Goal: Information Seeking & Learning: Check status

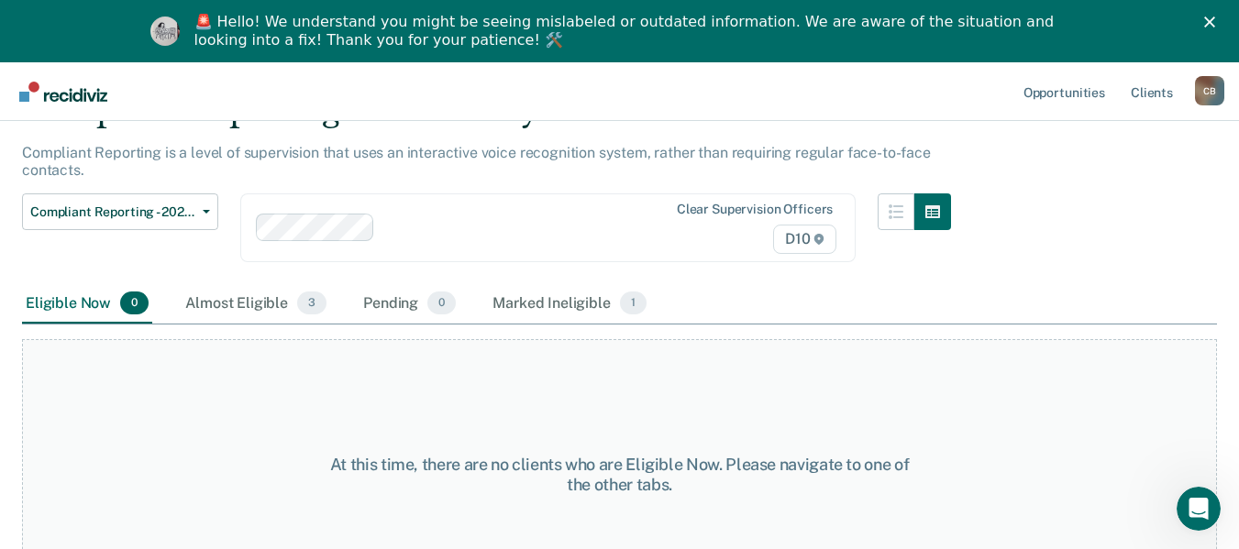
scroll to position [66, 0]
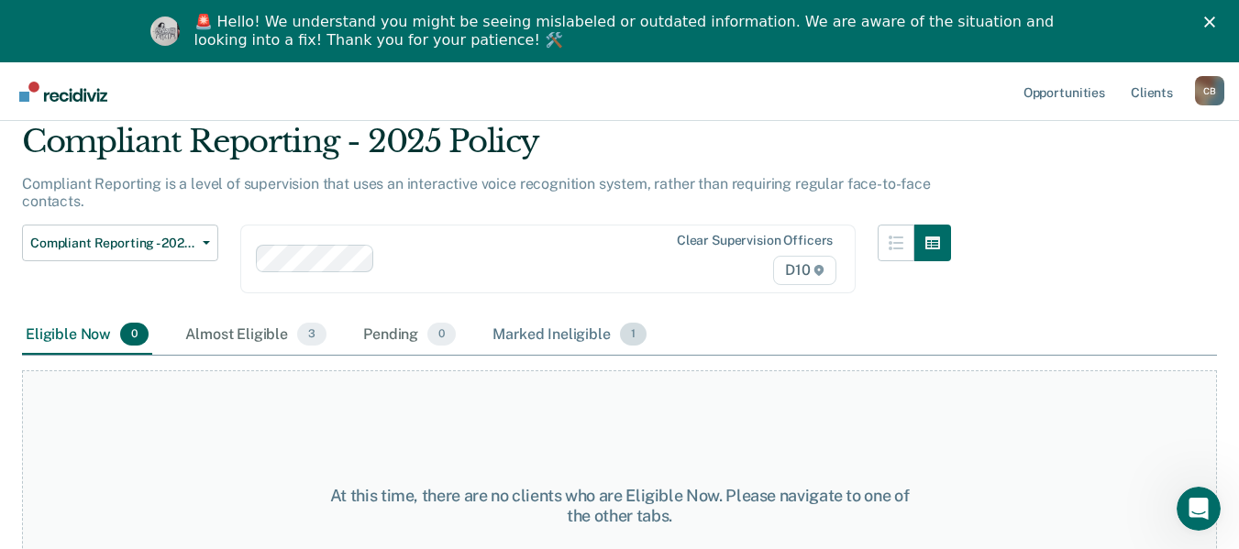
click at [584, 333] on div "Marked Ineligible 1" at bounding box center [569, 336] width 161 height 40
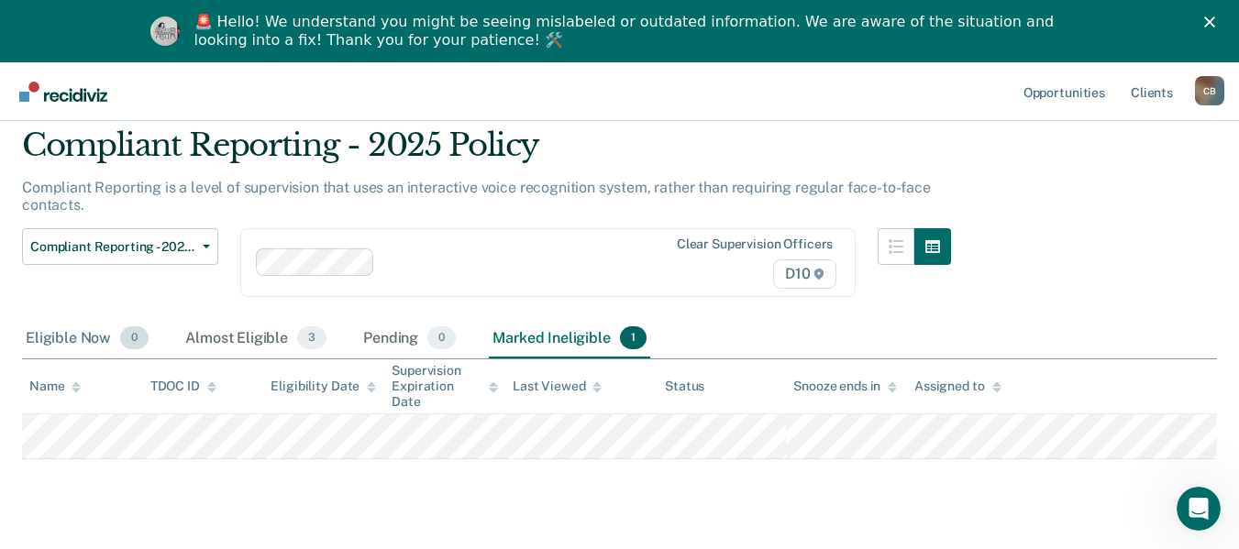
click at [67, 328] on div "Eligible Now 0" at bounding box center [87, 339] width 130 height 40
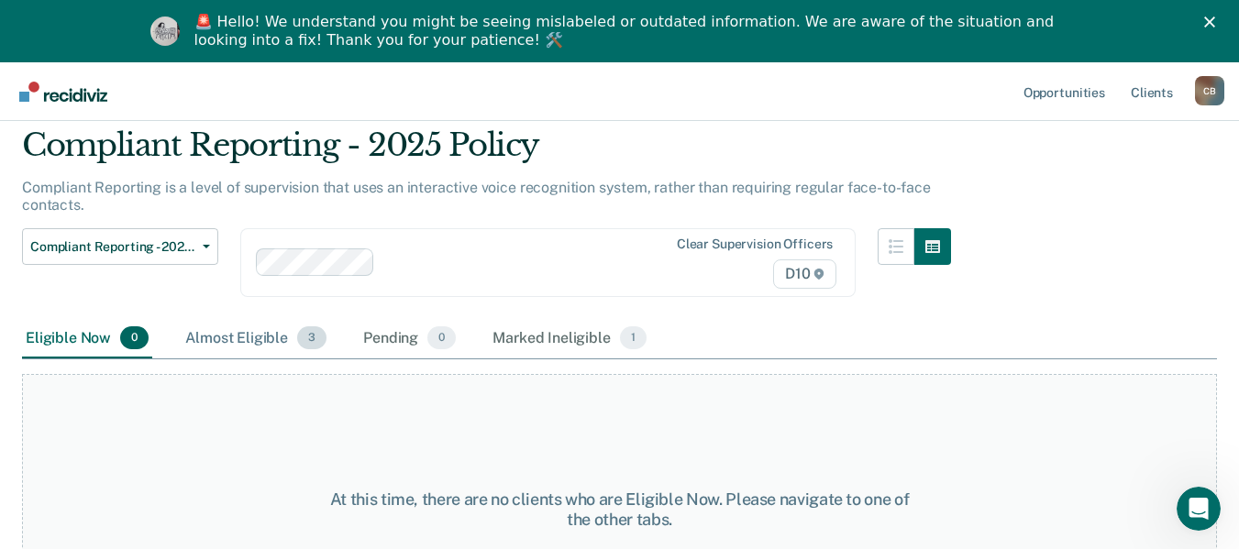
click at [243, 336] on div "Almost Eligible 3" at bounding box center [256, 339] width 149 height 40
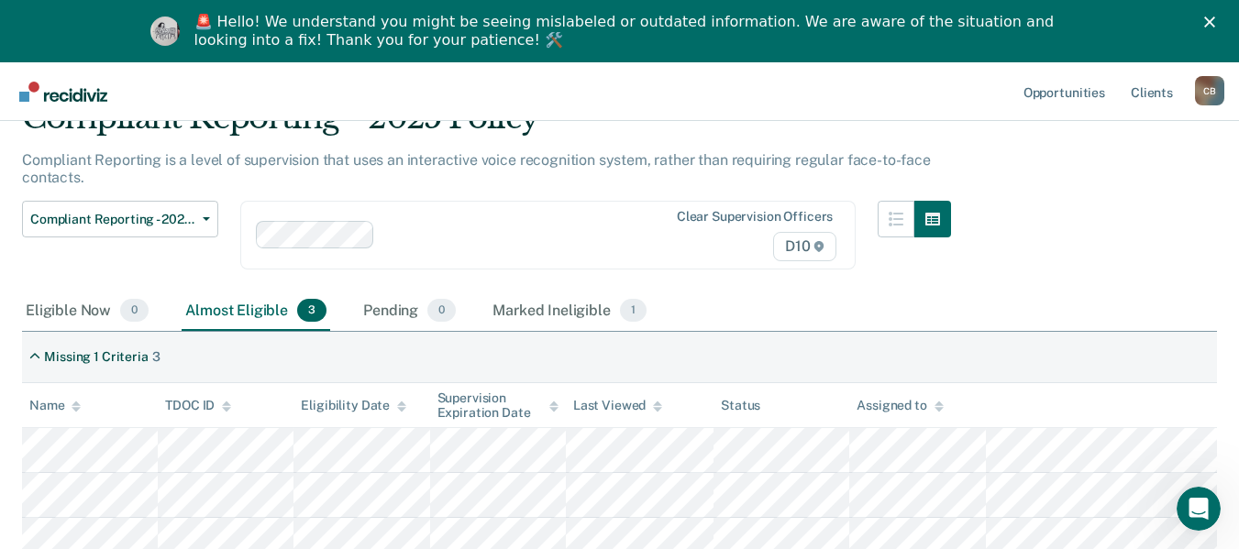
scroll to position [104, 0]
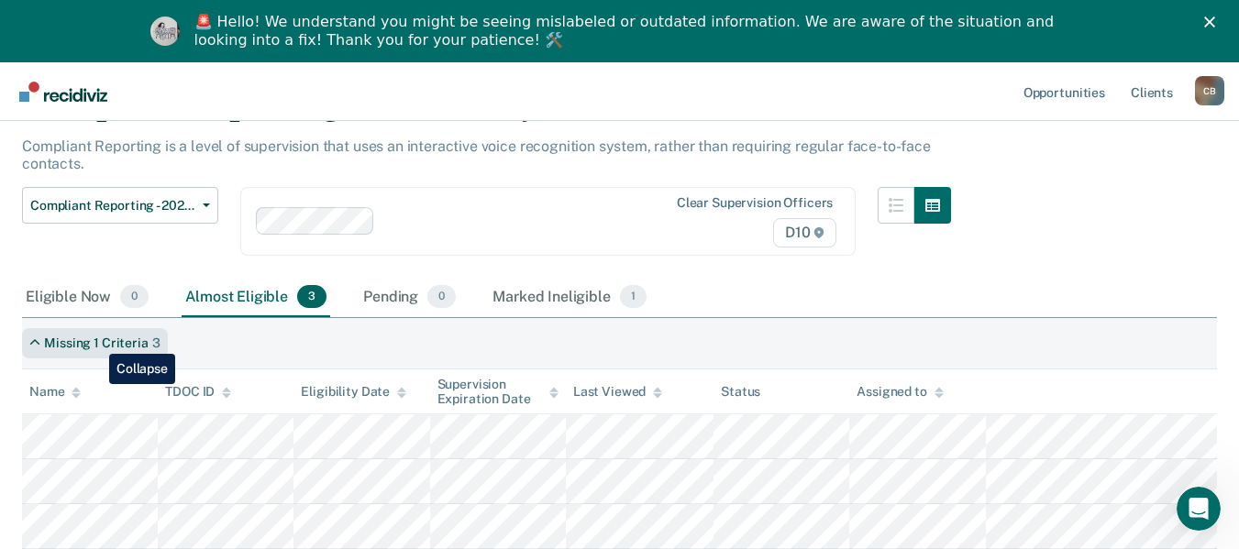
click at [95, 340] on div "Missing 1 Criteria" at bounding box center [96, 344] width 104 height 16
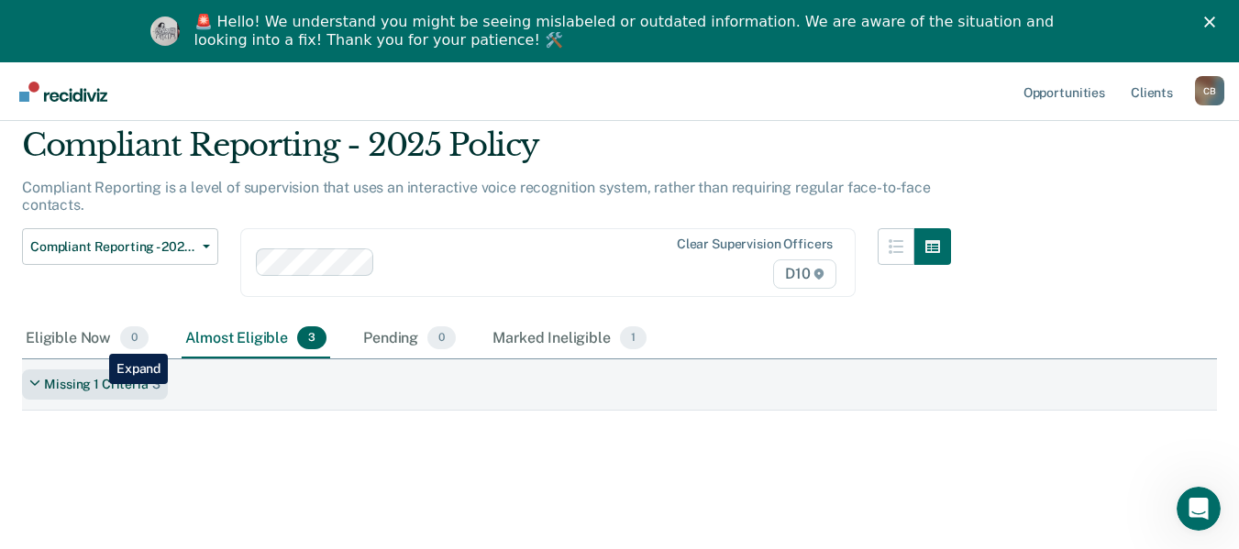
scroll to position [62, 0]
click at [95, 340] on div "Eligible Now 0" at bounding box center [87, 339] width 130 height 40
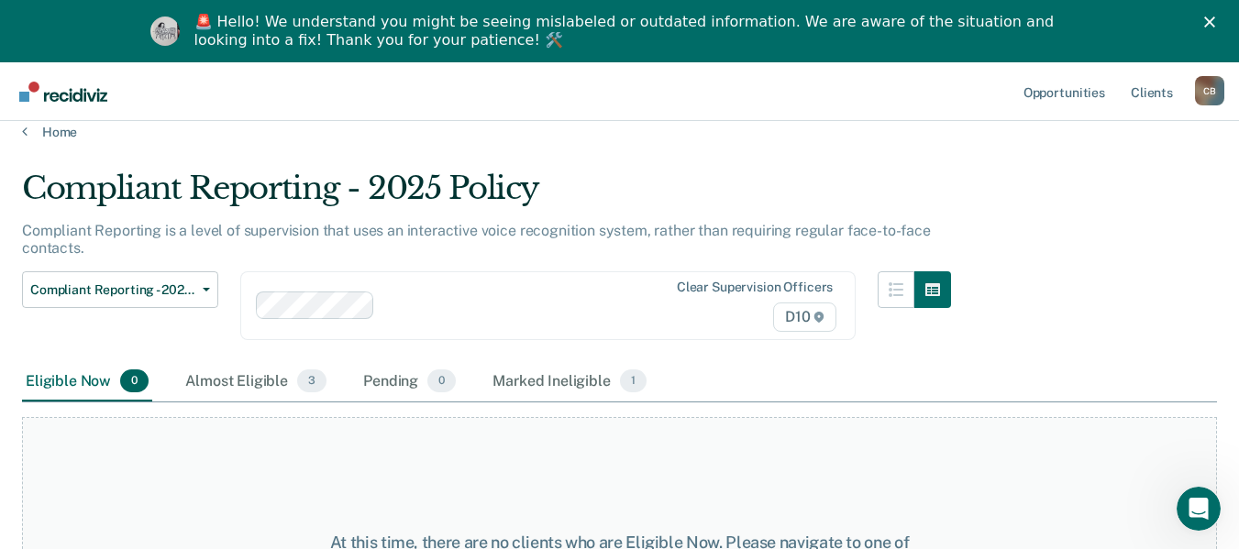
scroll to position [0, 0]
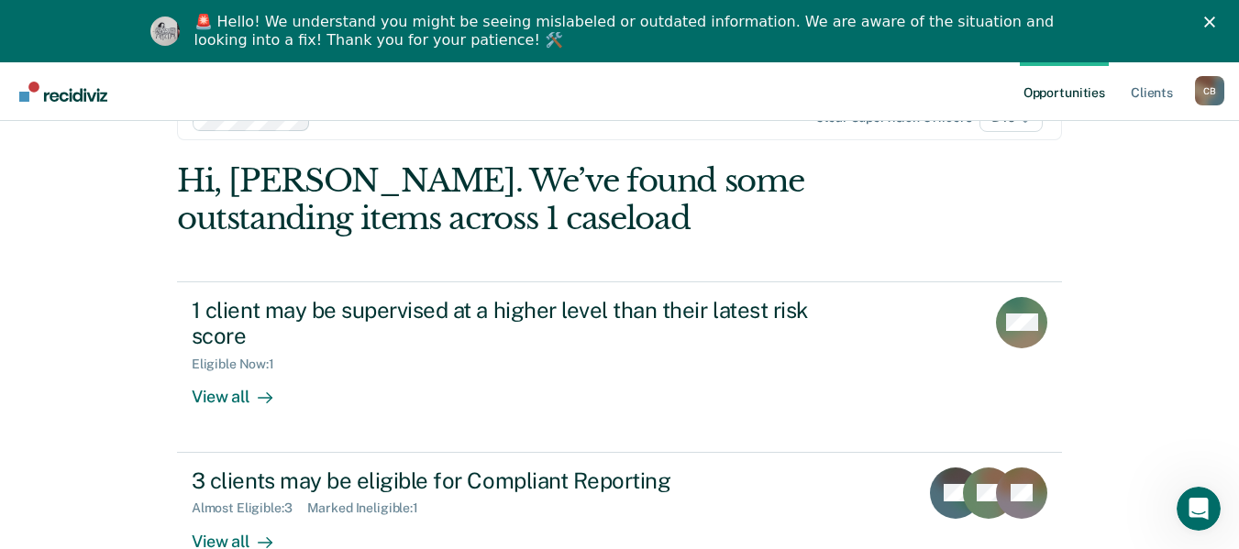
scroll to position [104, 0]
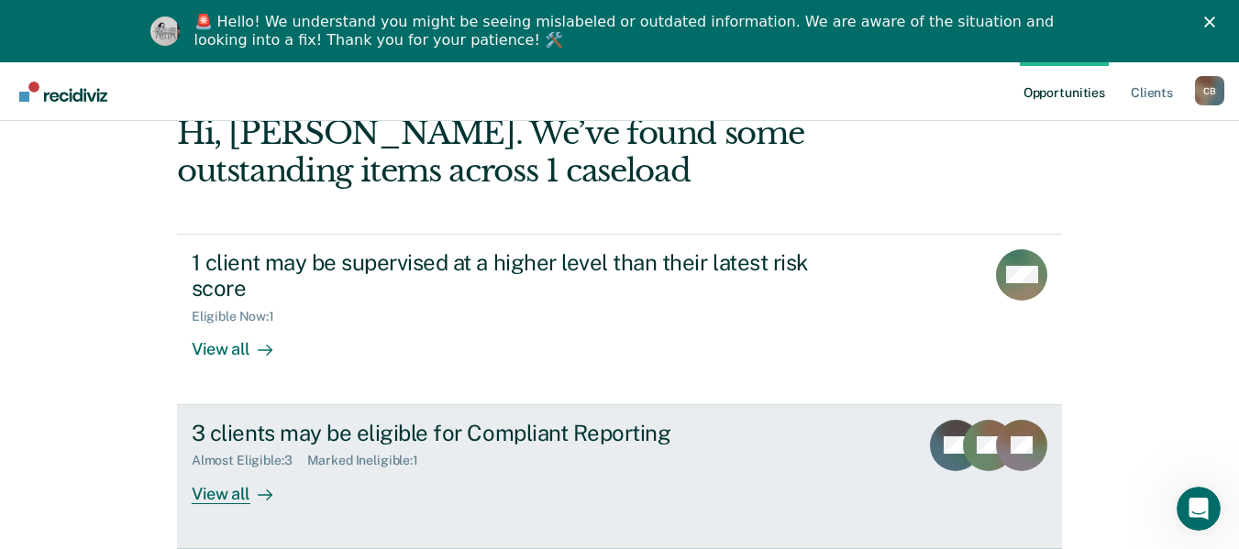
click at [219, 493] on div "View all" at bounding box center [243, 487] width 103 height 36
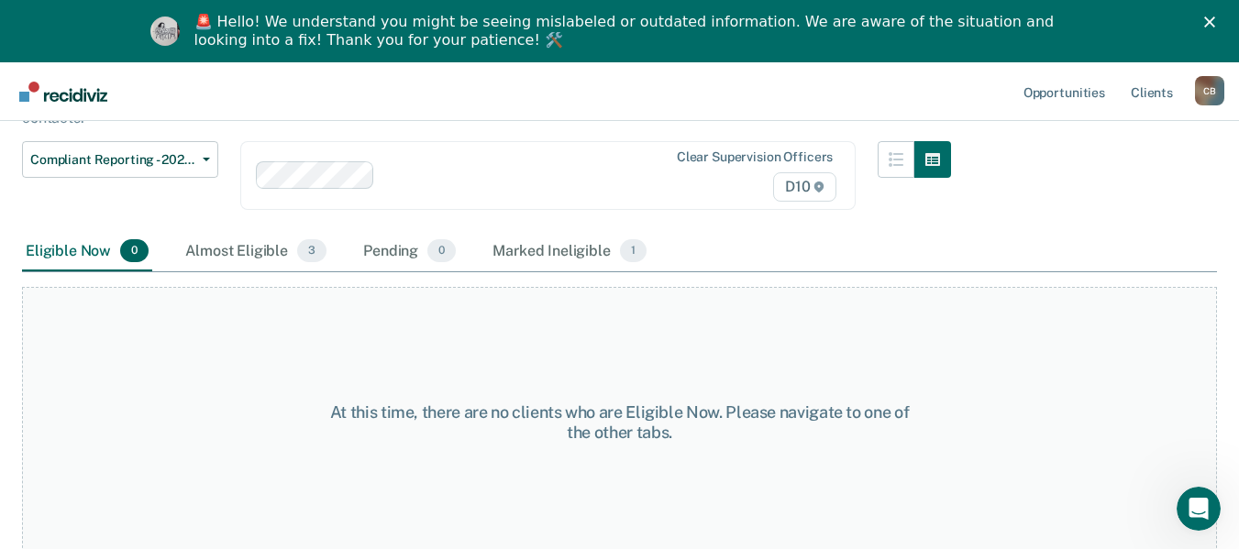
scroll to position [158, 0]
